Goal: Task Accomplishment & Management: Use online tool/utility

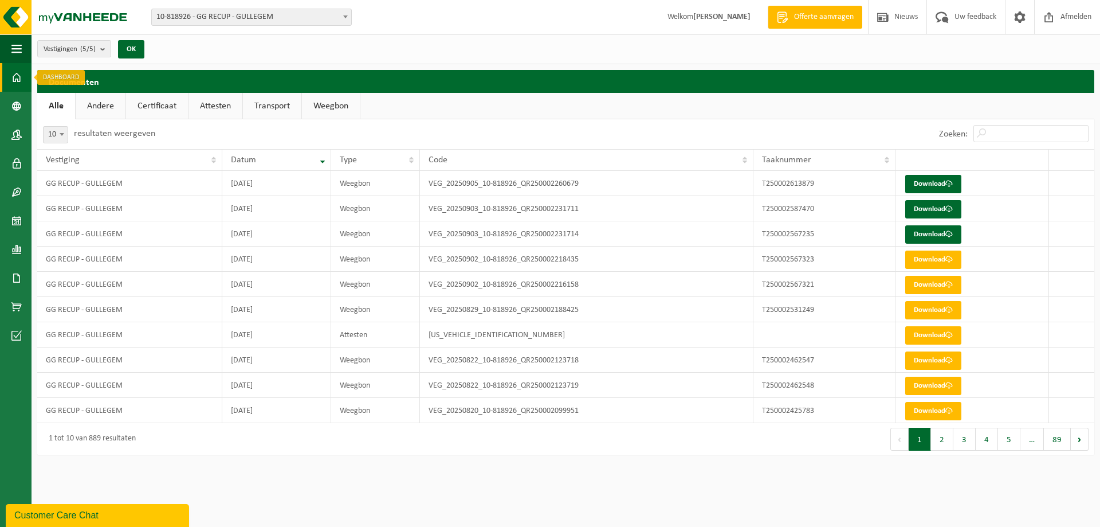
click at [9, 77] on link "Dashboard" at bounding box center [16, 77] width 32 height 29
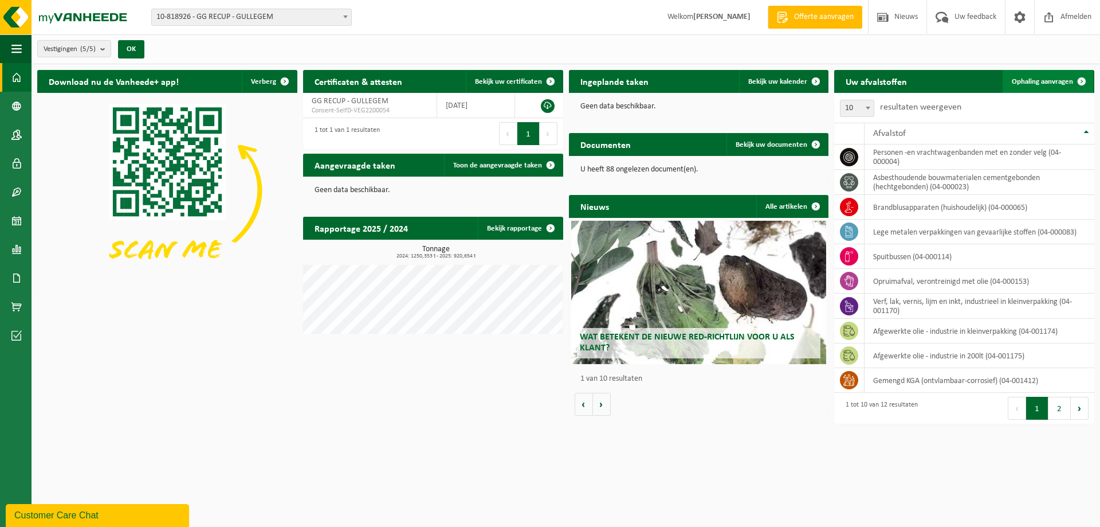
click at [1041, 86] on link "Ophaling aanvragen" at bounding box center [1048, 81] width 91 height 23
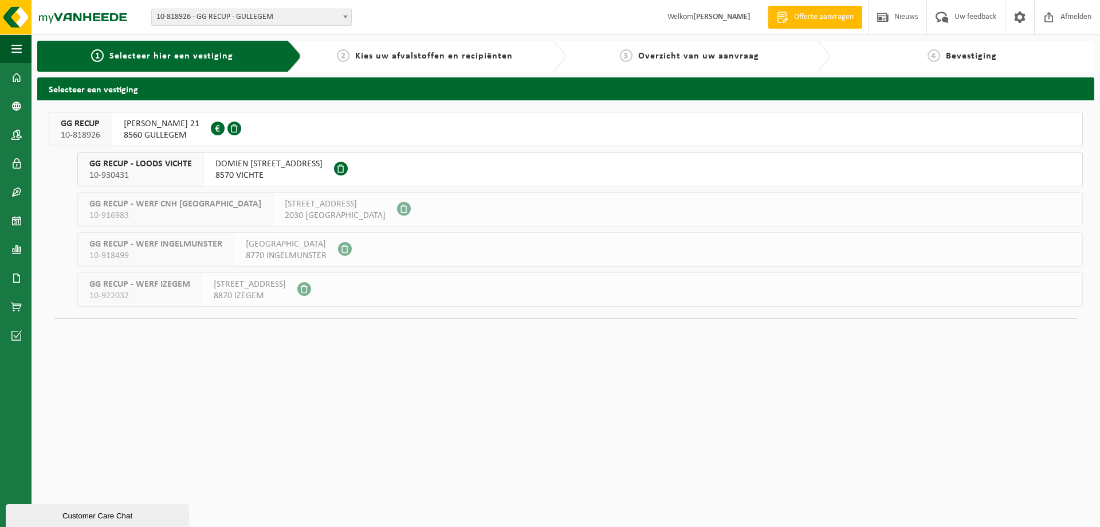
click at [190, 124] on span "HUGO VERRIESTLAAN 21" at bounding box center [162, 123] width 76 height 11
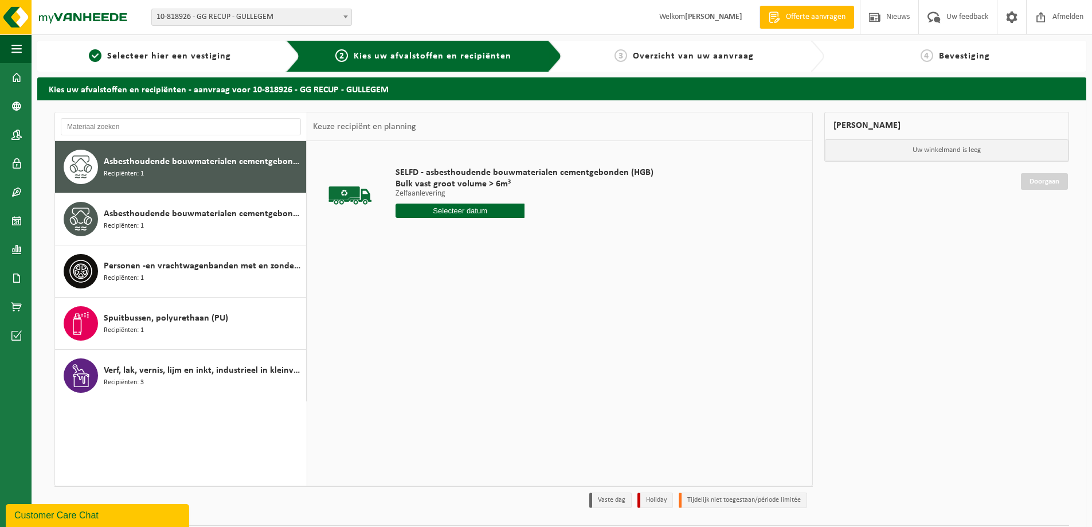
click at [482, 217] on input "text" at bounding box center [459, 210] width 129 height 14
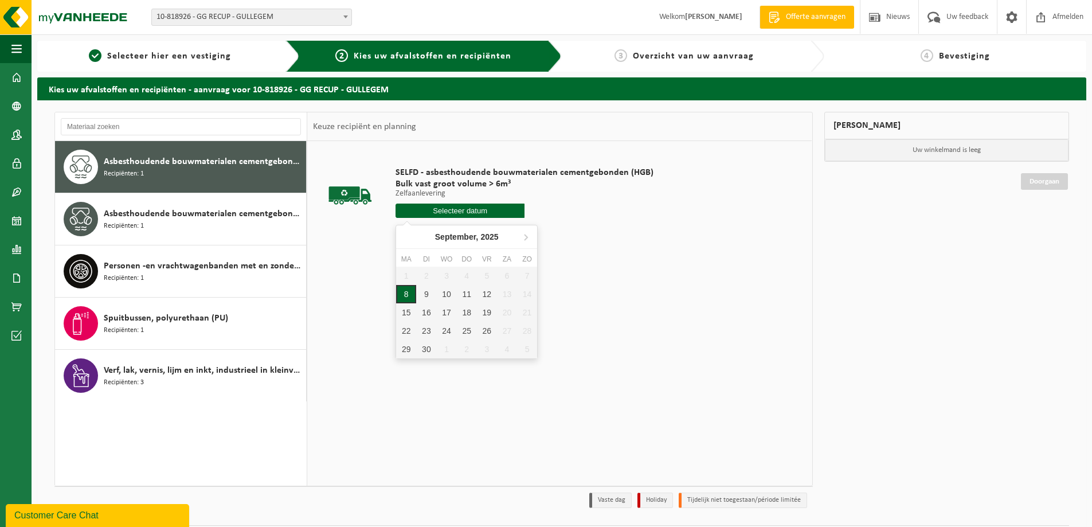
click at [406, 295] on div "8" at bounding box center [406, 294] width 20 height 18
type input "Van 2025-09-08"
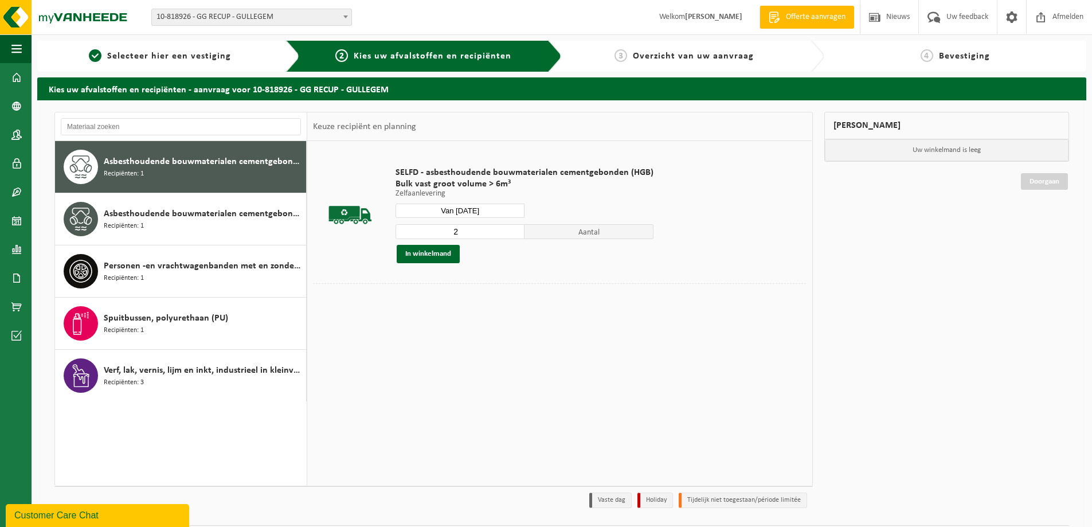
click at [512, 231] on input "2" at bounding box center [459, 231] width 129 height 15
click at [512, 231] on input "3" at bounding box center [459, 231] width 129 height 15
click at [512, 231] on input "4" at bounding box center [459, 231] width 129 height 15
click at [513, 229] on input "5" at bounding box center [459, 231] width 129 height 15
type input "6"
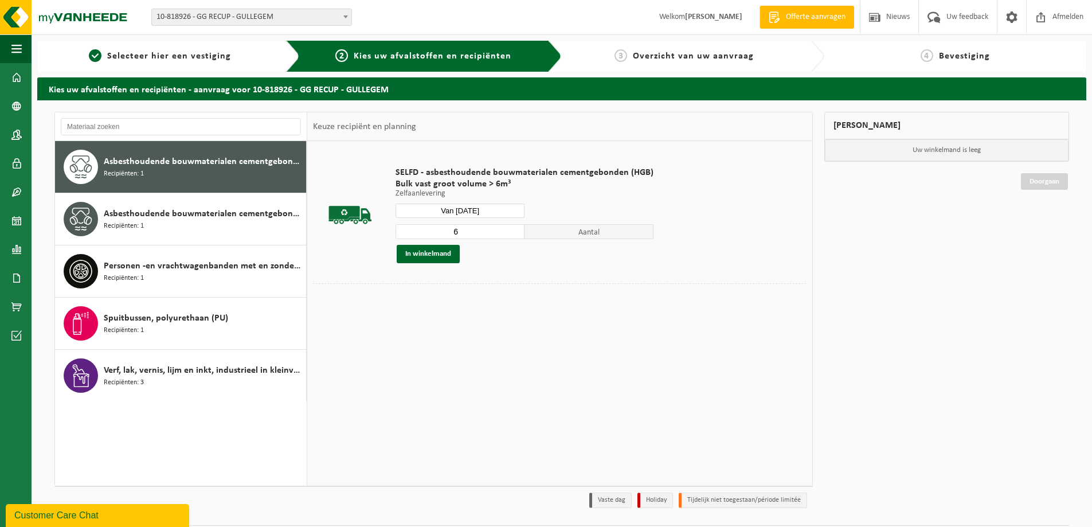
click at [513, 229] on input "6" at bounding box center [459, 231] width 129 height 15
click at [446, 255] on button "In winkelmand" at bounding box center [428, 254] width 63 height 18
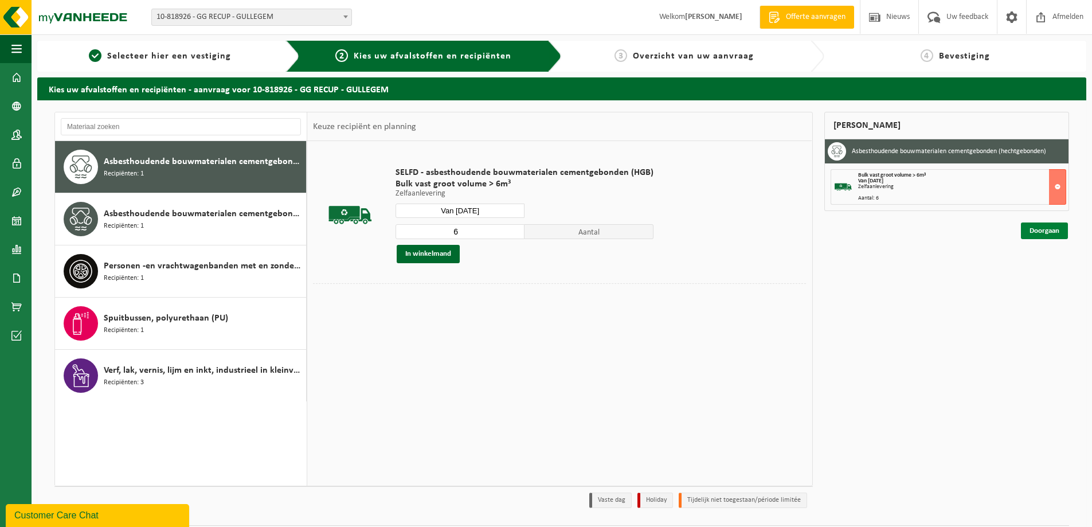
click at [1049, 233] on link "Doorgaan" at bounding box center [1043, 230] width 47 height 17
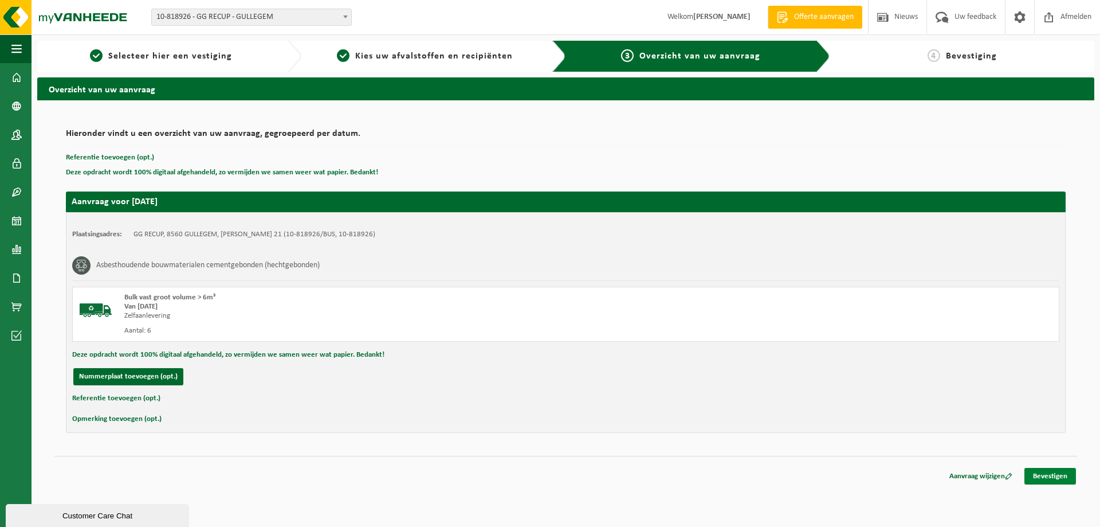
click at [1060, 479] on link "Bevestigen" at bounding box center [1051, 476] width 52 height 17
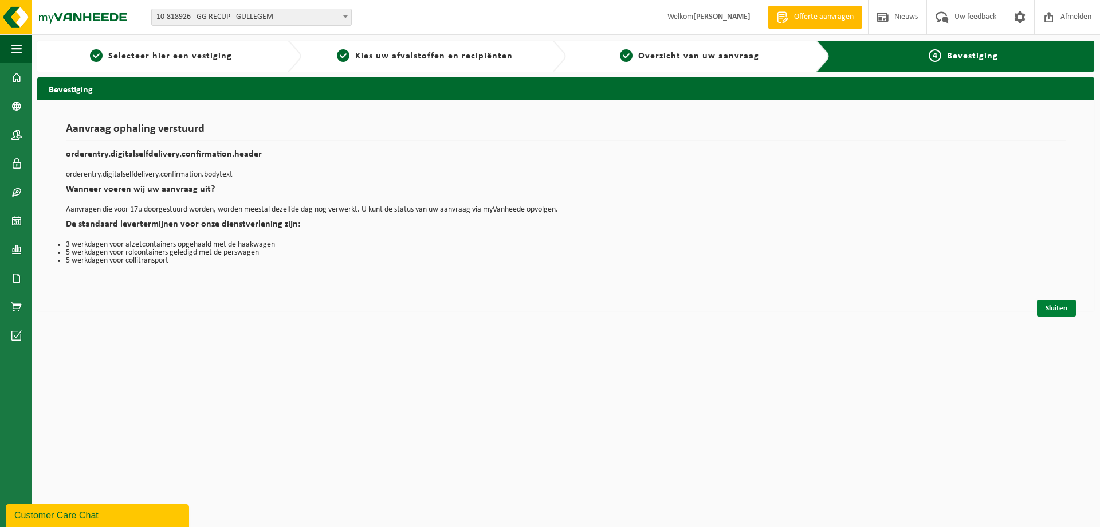
click at [1061, 308] on link "Sluiten" at bounding box center [1056, 308] width 39 height 17
